Goal: Task Accomplishment & Management: Manage account settings

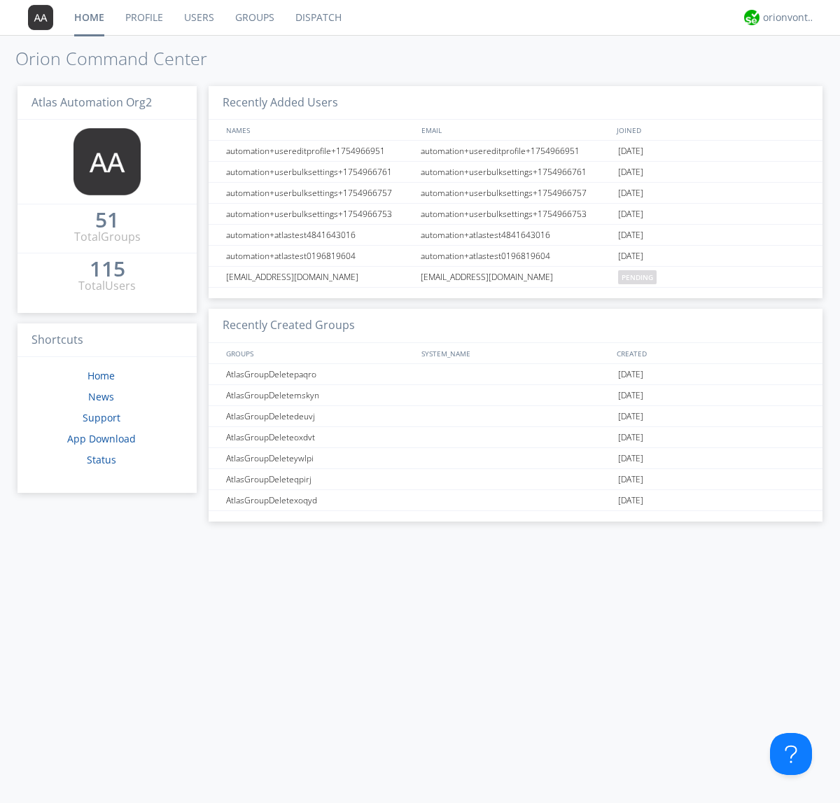
click at [253, 18] on link "Groups" at bounding box center [255, 17] width 60 height 35
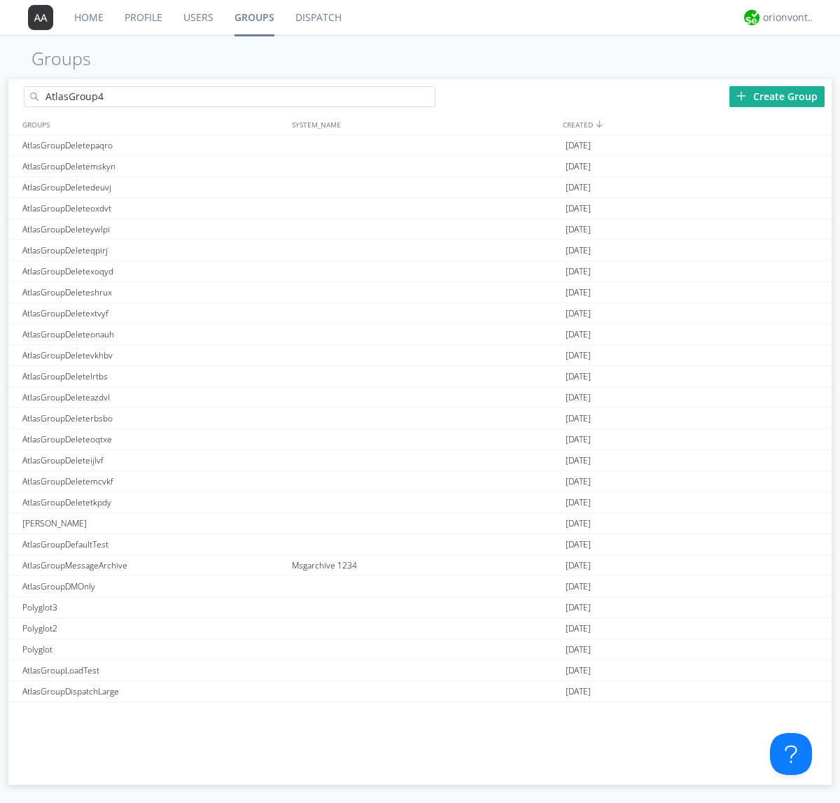
type input "AtlasGroup4"
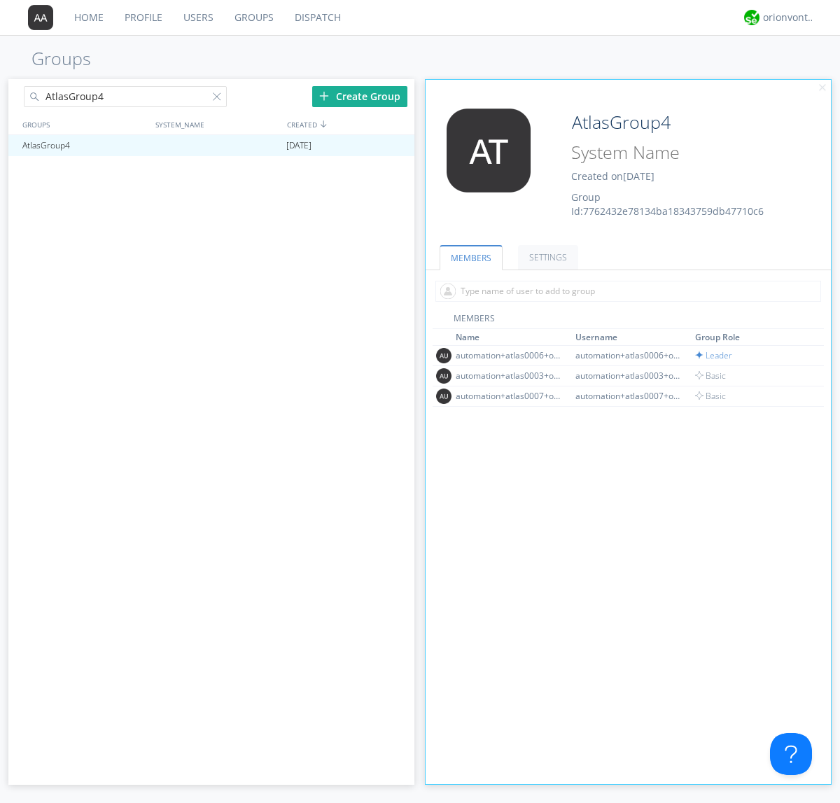
click at [546, 257] on link "SETTINGS" at bounding box center [548, 257] width 60 height 25
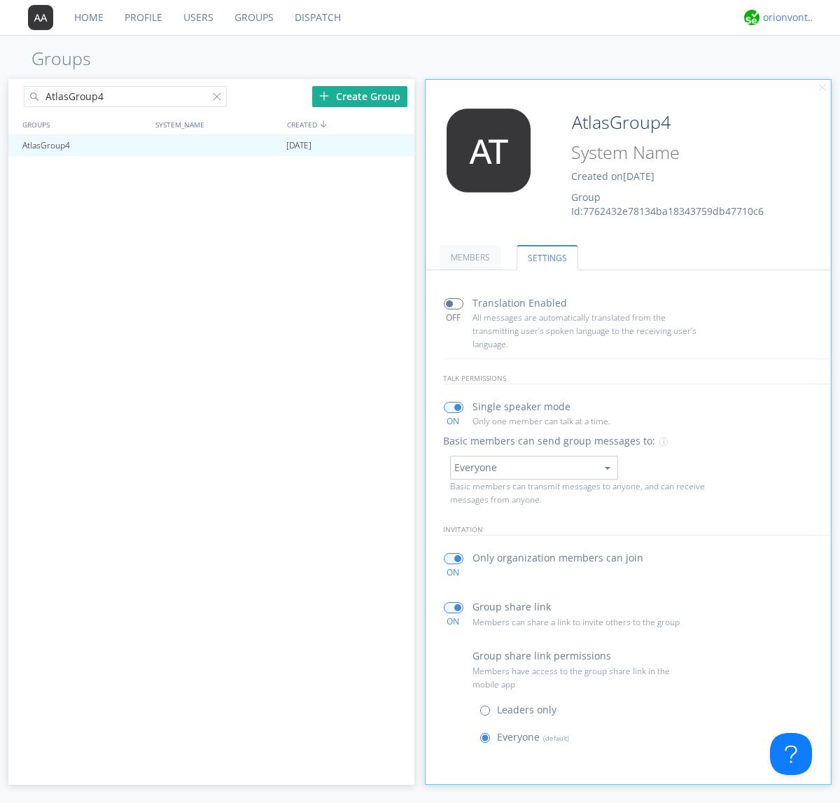
click at [786, 18] on div "orionvontas+atlas+automation+org2" at bounding box center [789, 18] width 53 height 14
